Goal: Information Seeking & Learning: Find specific fact

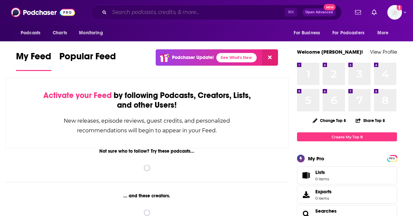
click at [122, 14] on input "Search podcasts, credits, & more..." at bounding box center [196, 12] width 175 height 11
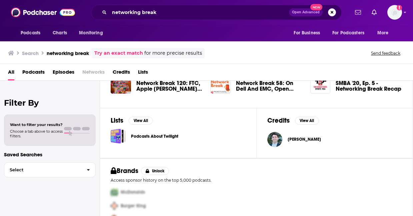
scroll to position [205, 0]
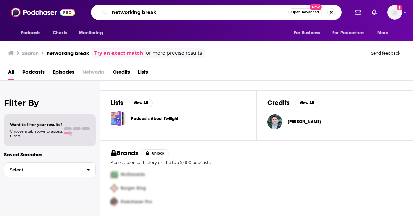
click at [167, 13] on input "networking break" at bounding box center [198, 12] width 179 height 11
drag, startPoint x: 167, startPoint y: 13, endPoint x: -23, endPoint y: 13, distance: 189.2
click at [0, 13] on html "Podcasts Charts Monitoring networking break Open Advanced New For Business For …" at bounding box center [206, 108] width 413 height 216
type input "podcst"
click at [313, 122] on span "Drew Conry-Murray" at bounding box center [303, 121] width 33 height 5
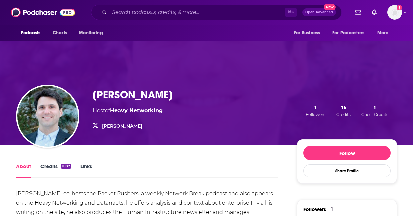
click at [181, 19] on div "⌘ K Open Advanced New" at bounding box center [216, 12] width 250 height 15
click at [181, 13] on input "Search podcasts, credits, & more..." at bounding box center [196, 12] width 175 height 11
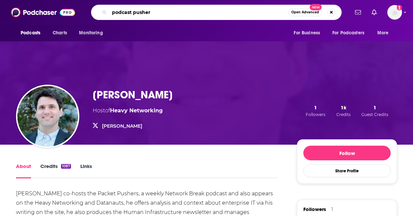
type input "podcast pushers"
